Goal: Transaction & Acquisition: Purchase product/service

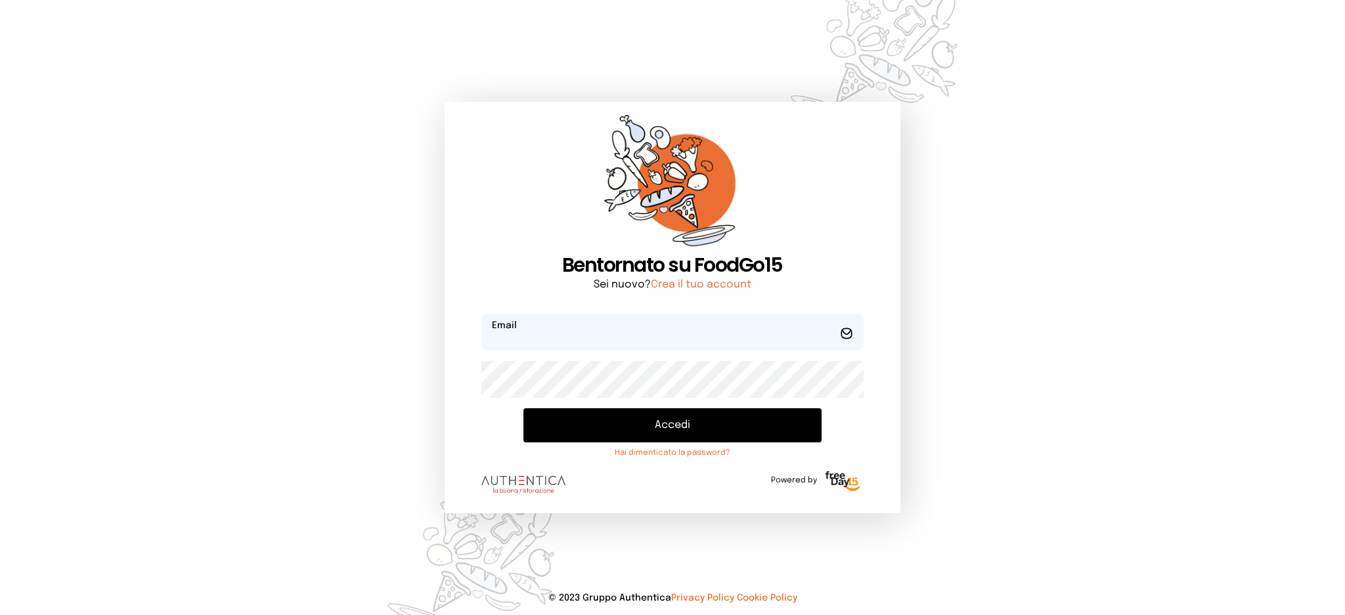
type input "**********"
click at [614, 417] on button "Accedi" at bounding box center [672, 426] width 298 height 34
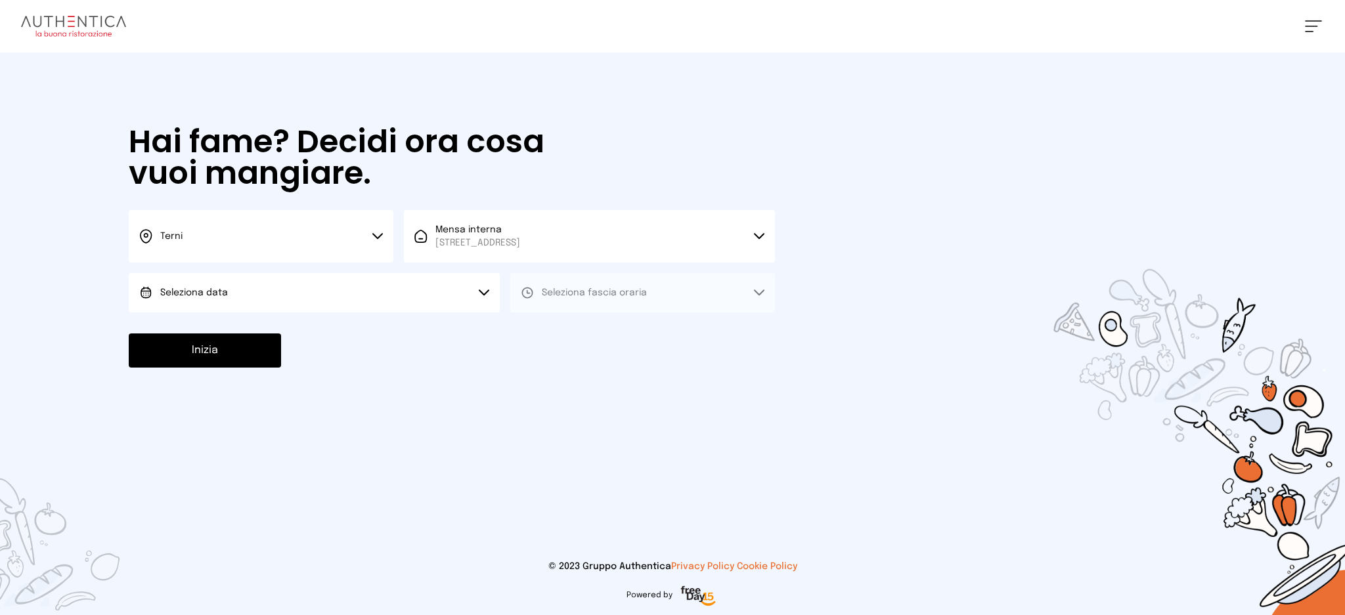
click at [365, 309] on button "Seleziona data" at bounding box center [314, 292] width 371 height 39
click at [372, 324] on li "[DATE], [DATE]" at bounding box center [314, 330] width 371 height 34
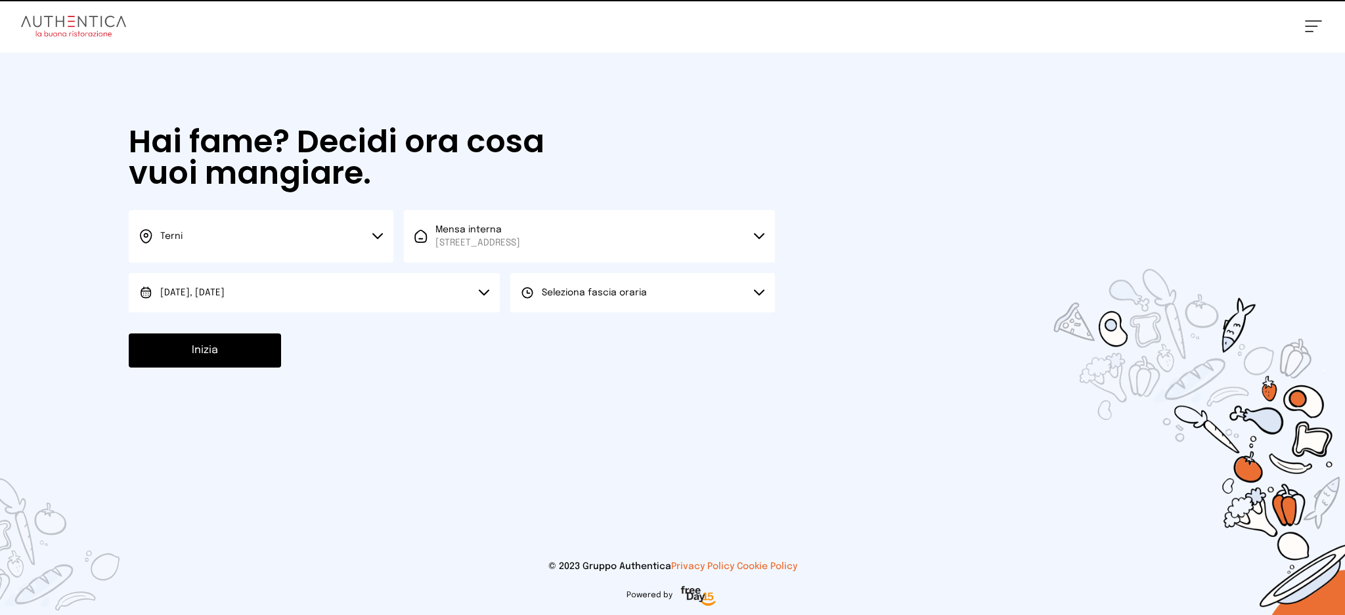
click at [613, 300] on button "Seleziona fascia oraria" at bounding box center [642, 292] width 265 height 39
click at [612, 318] on li "Pranzo" at bounding box center [642, 330] width 265 height 34
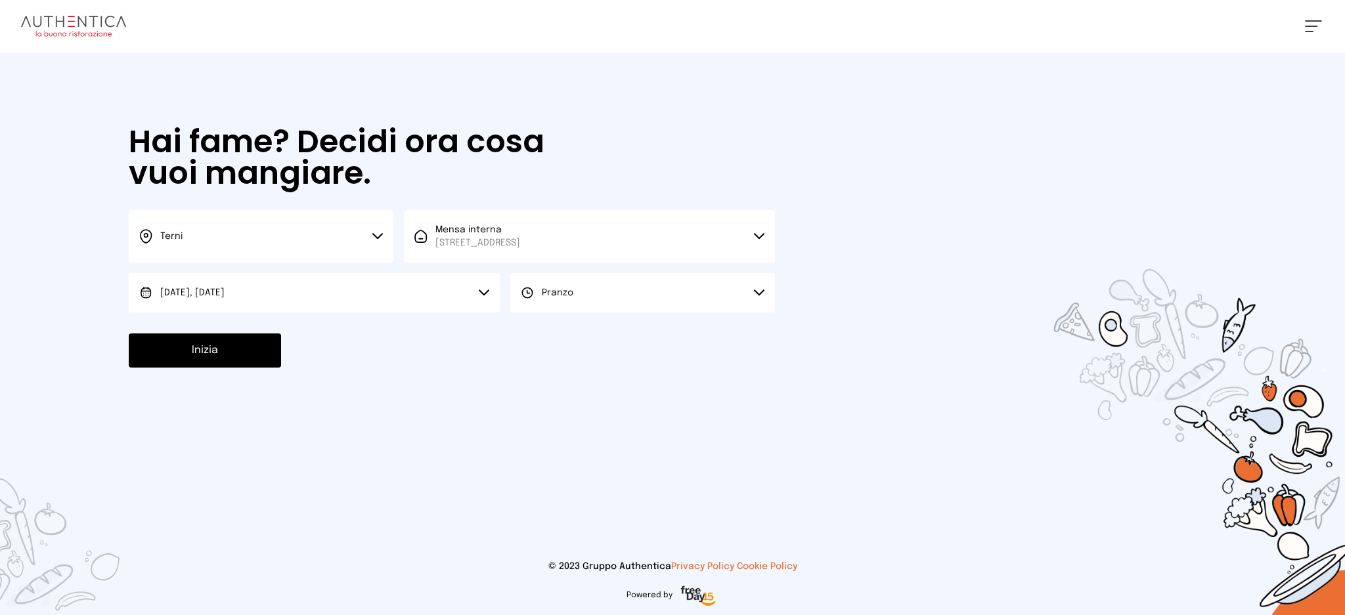
click at [227, 350] on button "Inizia" at bounding box center [205, 351] width 152 height 34
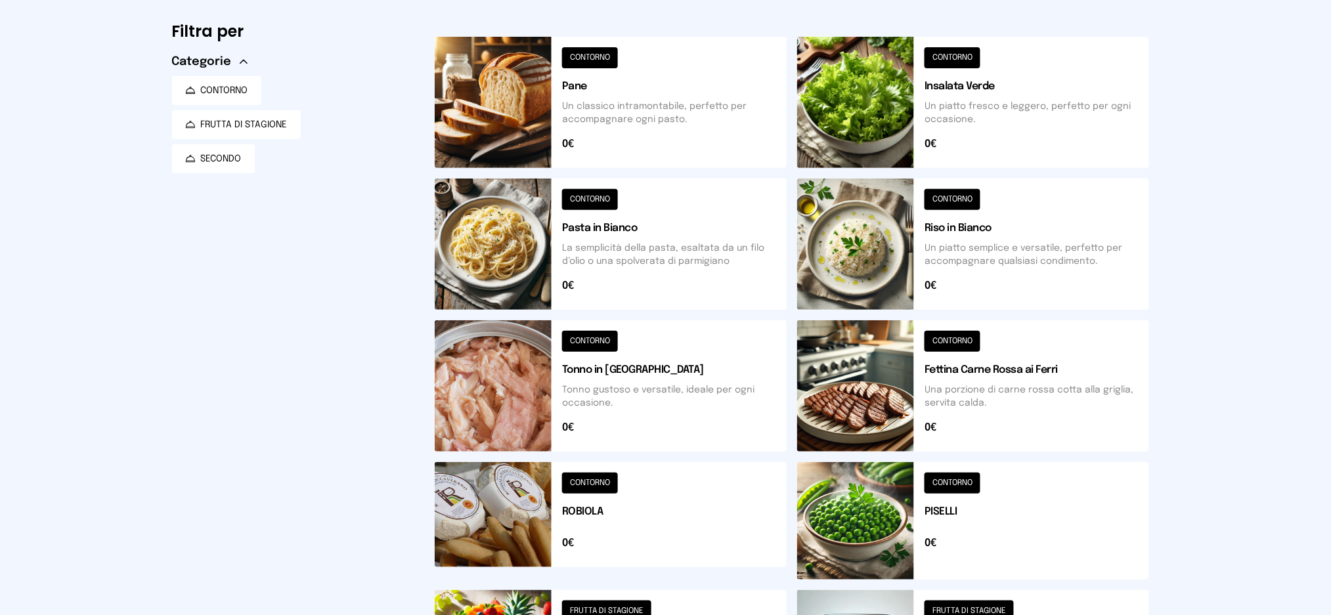
scroll to position [7, 0]
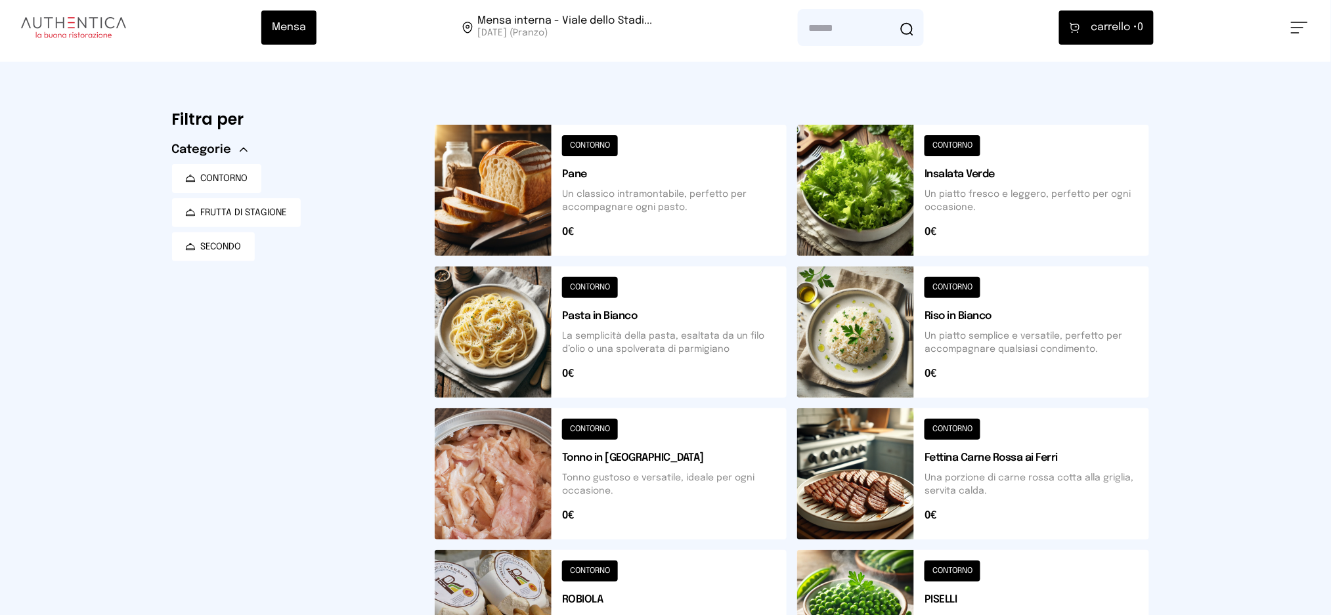
click at [612, 344] on button at bounding box center [611, 332] width 352 height 131
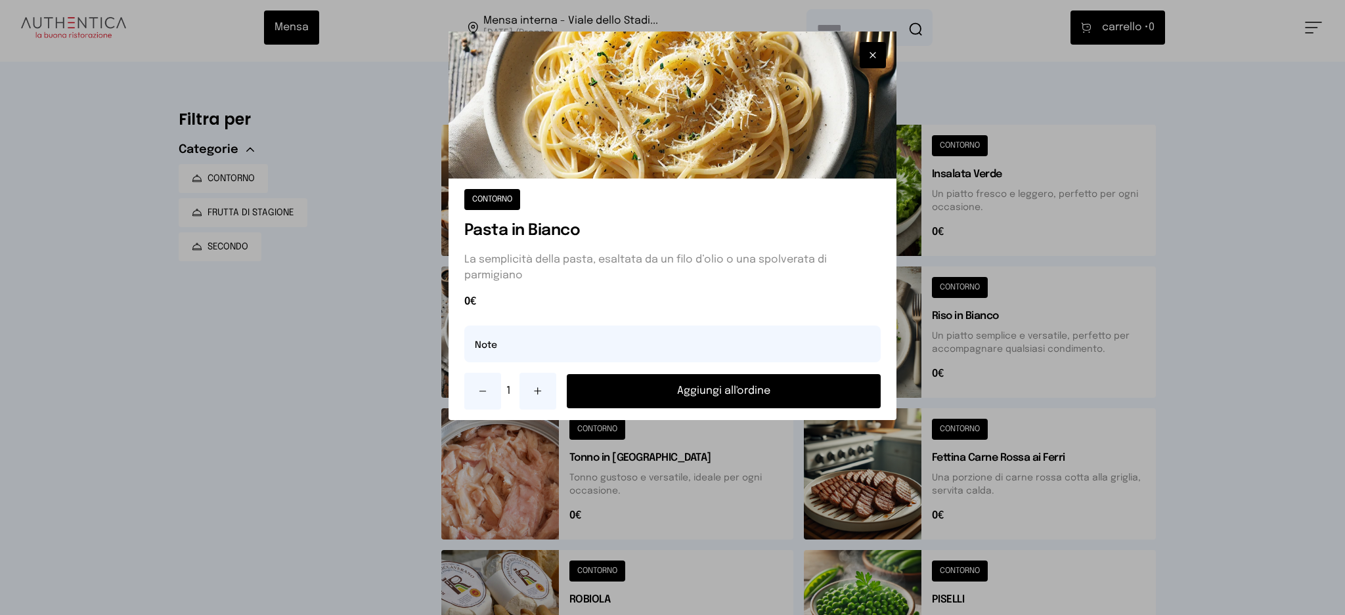
click at [688, 385] on button "Aggiungi all'ordine" at bounding box center [724, 391] width 315 height 34
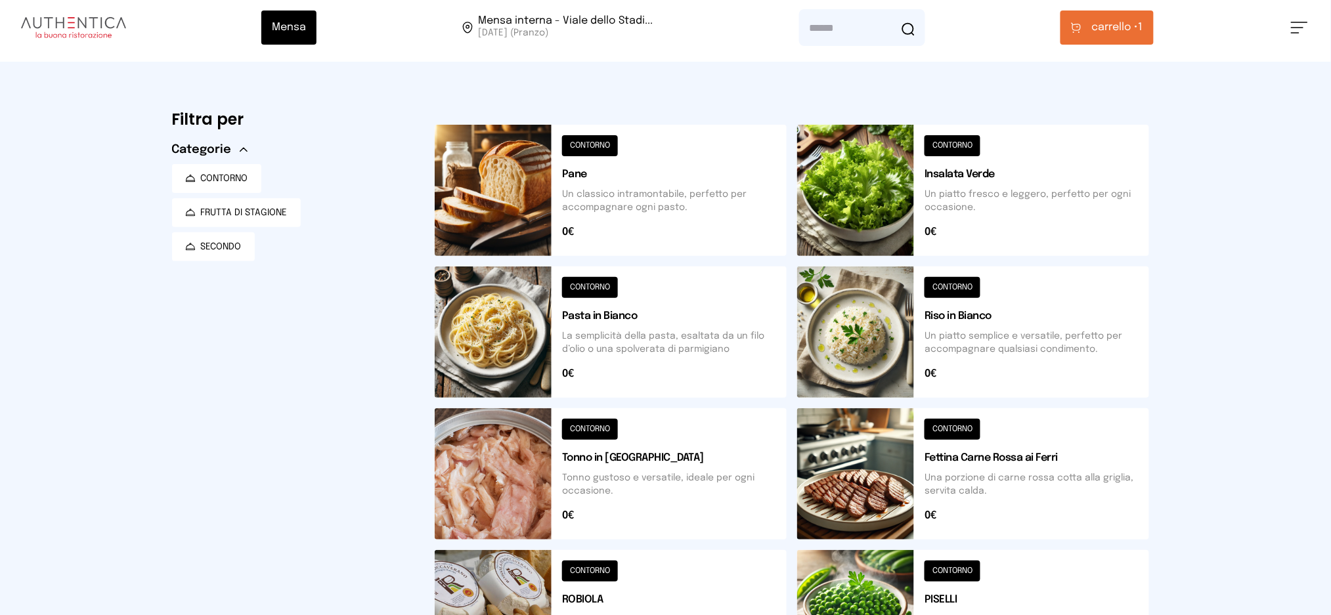
click at [887, 480] on button at bounding box center [973, 474] width 352 height 131
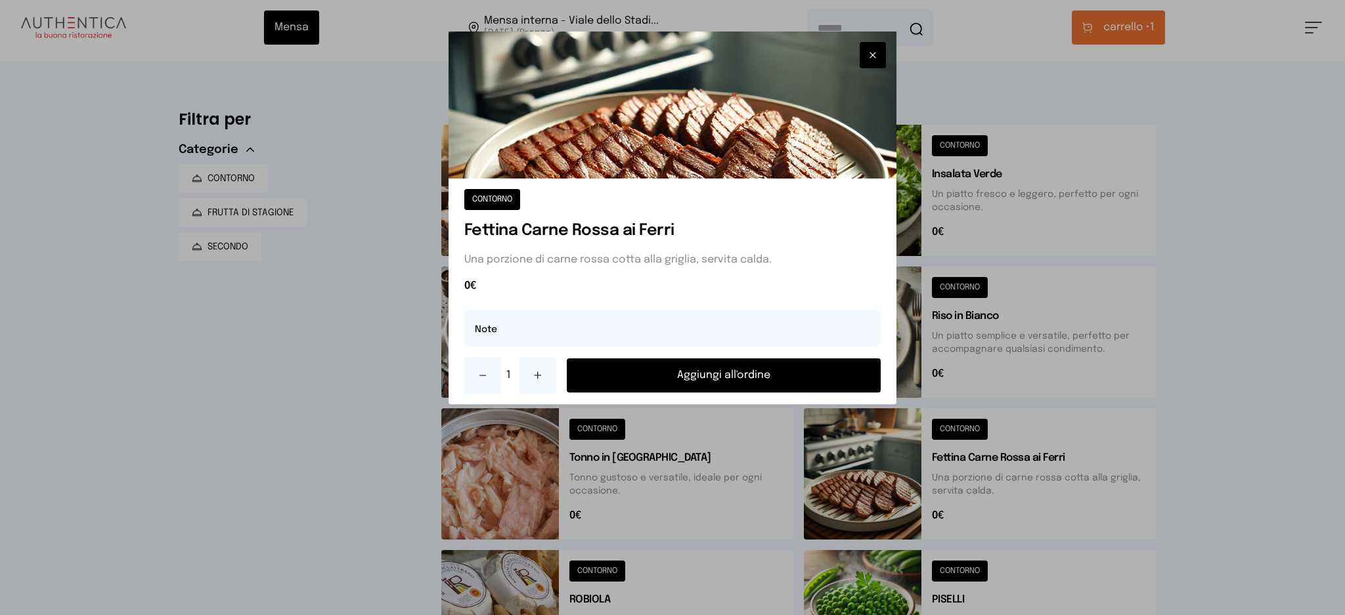
click at [786, 384] on button "Aggiungi all'ordine" at bounding box center [724, 376] width 315 height 34
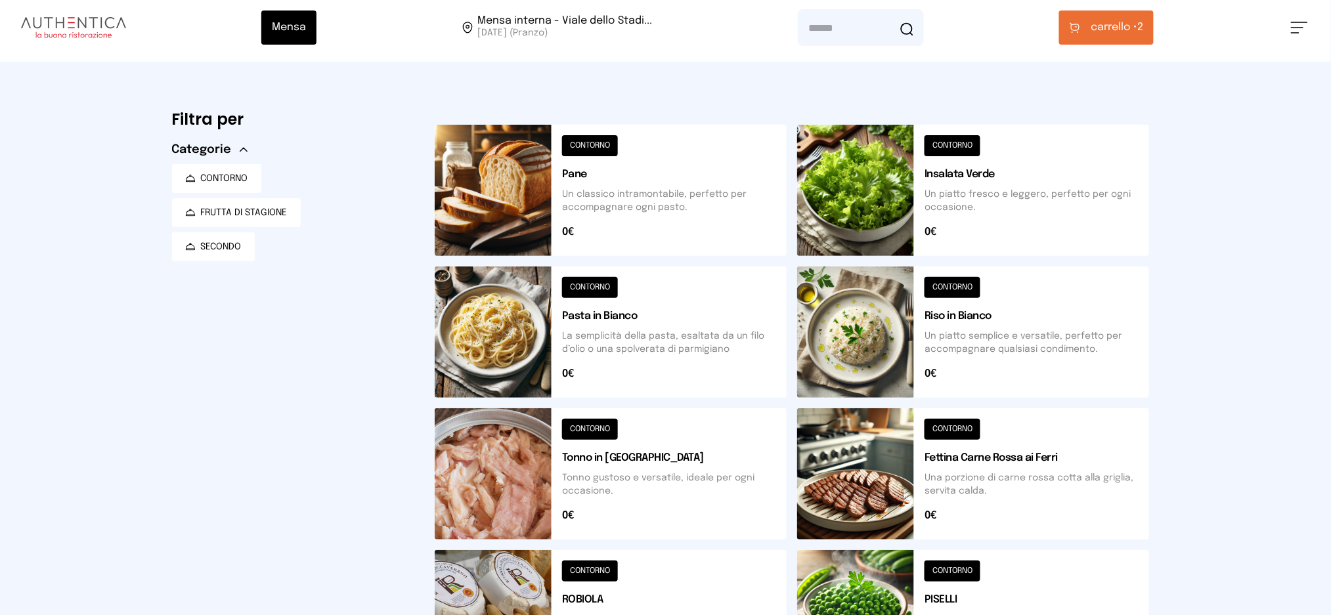
click at [1093, 32] on span "carrello •" at bounding box center [1114, 28] width 47 height 16
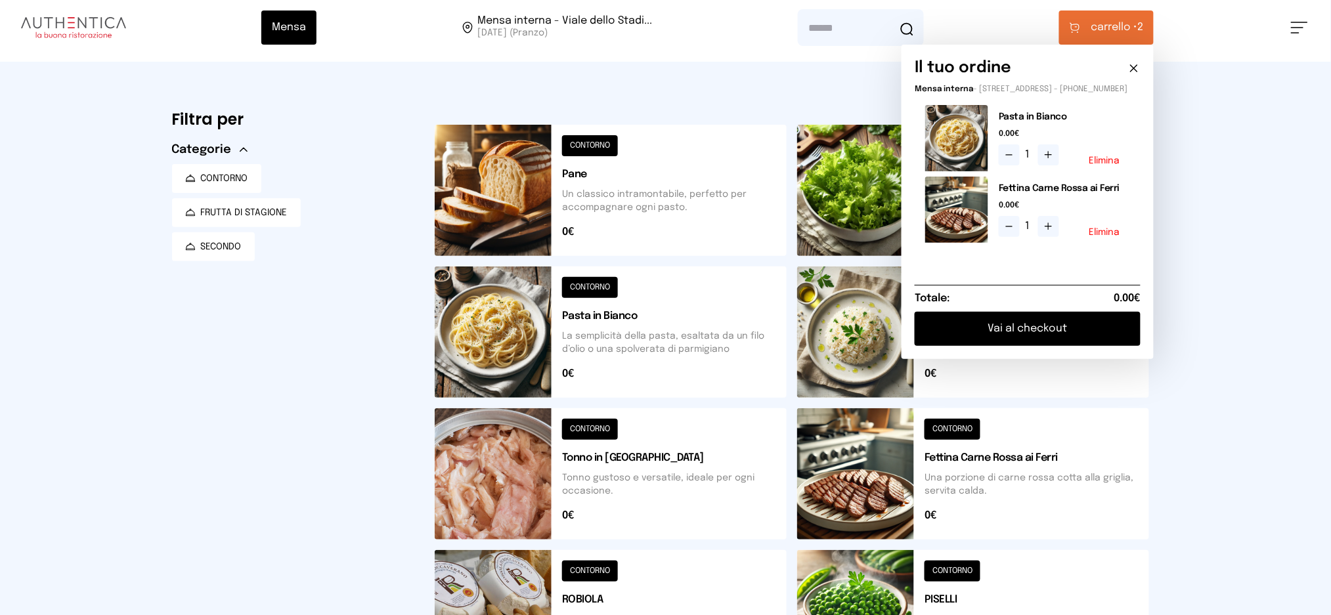
click at [1044, 335] on button "Vai al checkout" at bounding box center [1028, 329] width 226 height 34
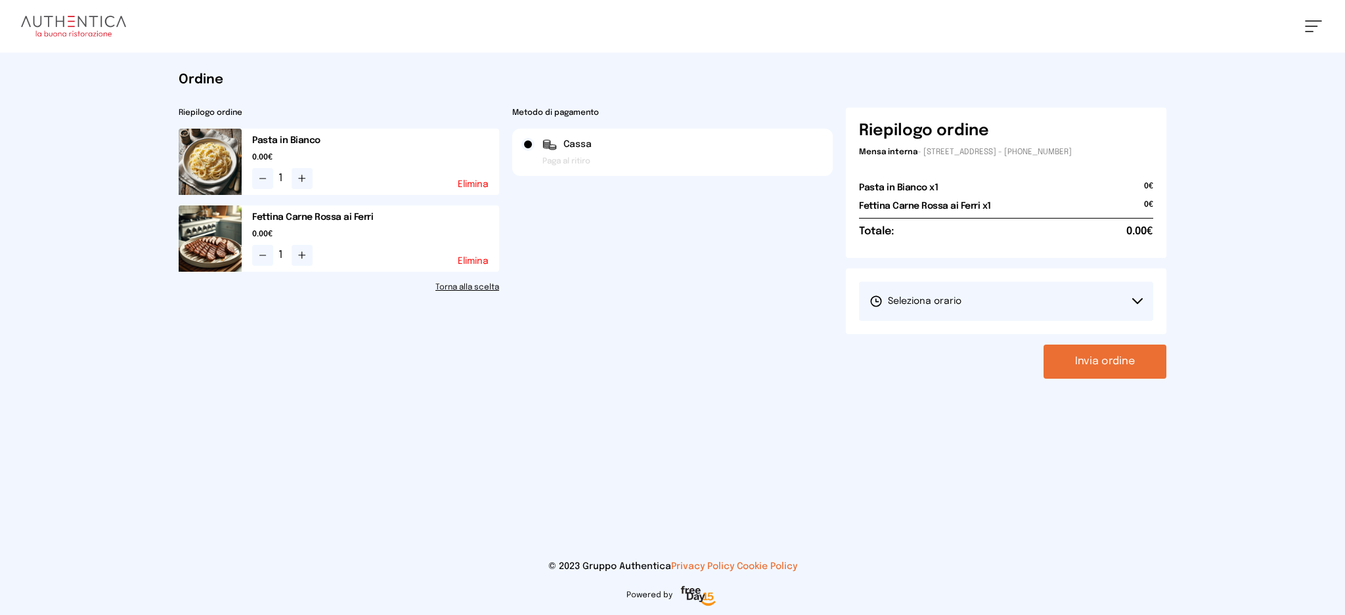
click at [1036, 293] on button "Seleziona orario" at bounding box center [1006, 301] width 294 height 39
click at [1027, 344] on li "1° Turno (13:00 - 15:00)" at bounding box center [1006, 338] width 294 height 34
click at [1140, 381] on div "Ordine Riepilogo ordine Pasta in Bianco 0.00€ 1 Elimina Fettina Carne Rossa ai …" at bounding box center [672, 225] width 1009 height 345
click at [1138, 361] on button "Invia ordine" at bounding box center [1105, 362] width 123 height 34
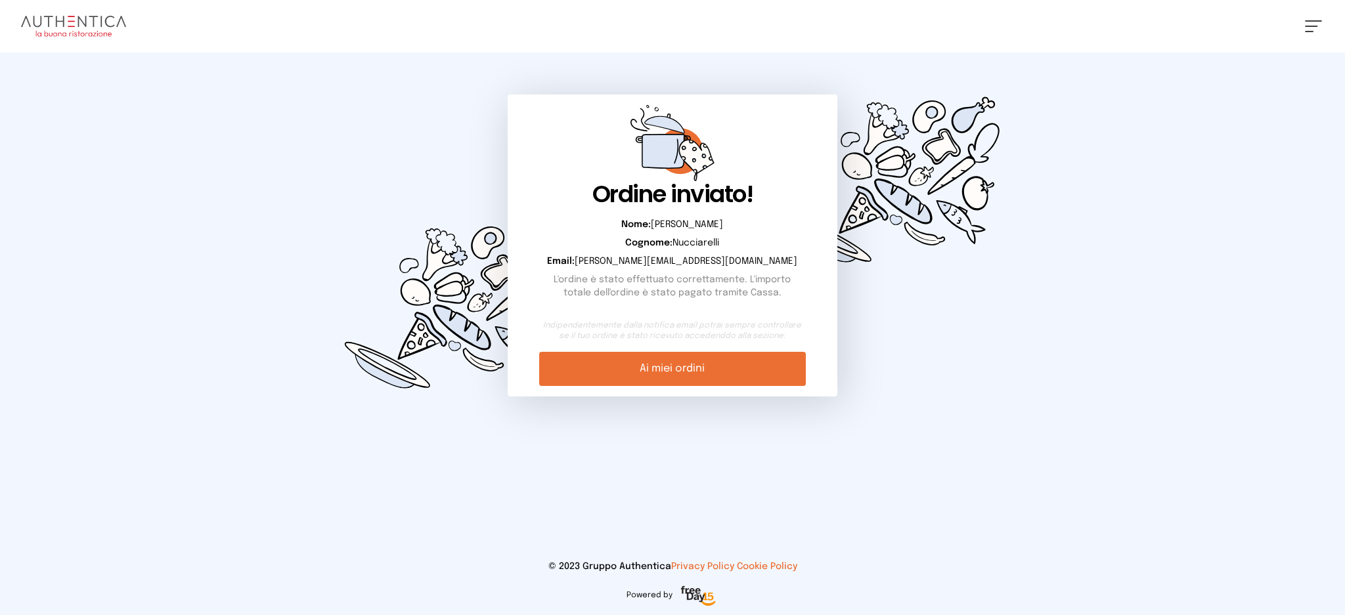
click at [652, 382] on link "Ai miei ordini" at bounding box center [672, 369] width 266 height 34
